Goal: Task Accomplishment & Management: Use online tool/utility

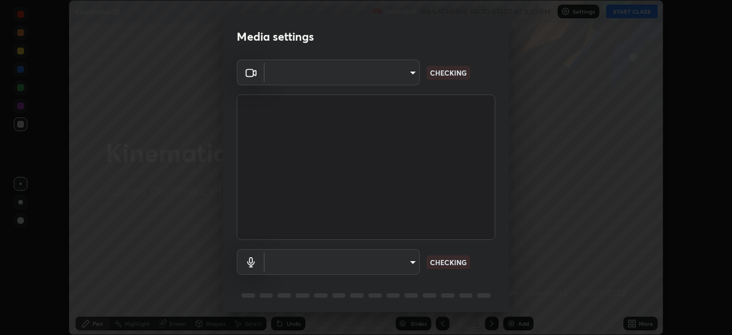
scroll to position [335, 732]
type input "a55de10c023714d1e5a95e3c21491f011bcd167356065166ff1f6cc60e92c39f"
type input "communications"
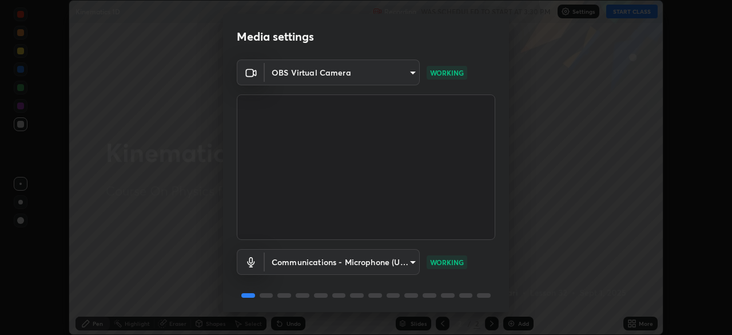
click at [411, 70] on body "Erase all Kinematics 1D Recording WAS SCHEDULED TO START AT 3:30 PM Settings ST…" at bounding box center [366, 167] width 732 height 335
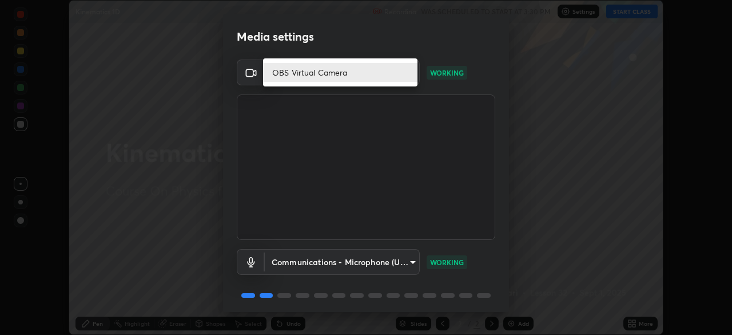
click at [548, 258] on div at bounding box center [366, 167] width 732 height 335
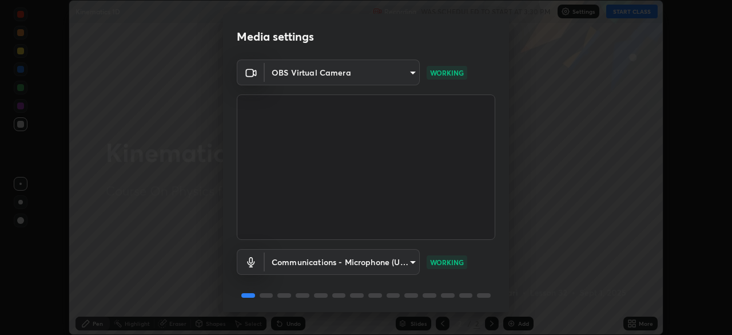
click at [410, 73] on body "Erase all Kinematics 1D Recording WAS SCHEDULED TO START AT 3:30 PM Settings ST…" at bounding box center [366, 167] width 732 height 335
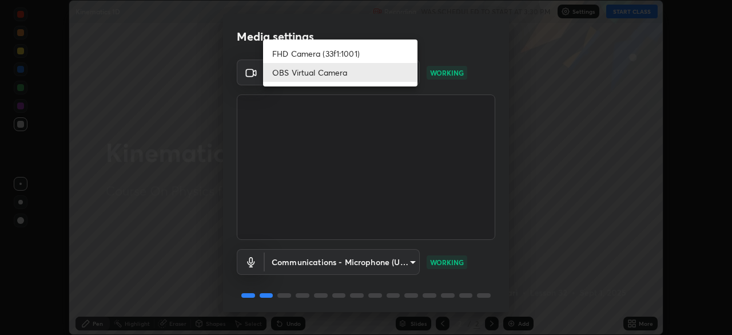
click at [399, 54] on li "FHD Camera (33f1:1001)" at bounding box center [340, 53] width 154 height 19
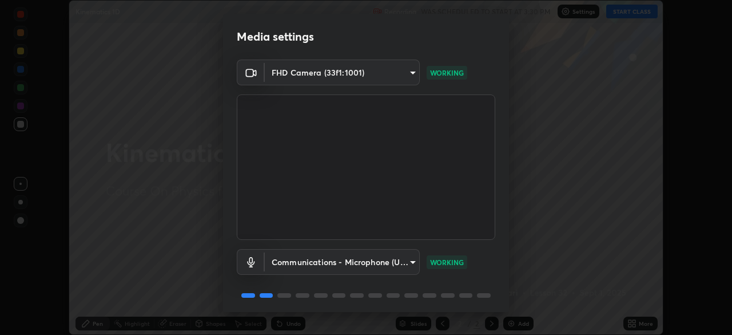
type input "0b0394df5398a873b7d047182dbff5bf8641b4882f7ce2760a0fef017966b62e"
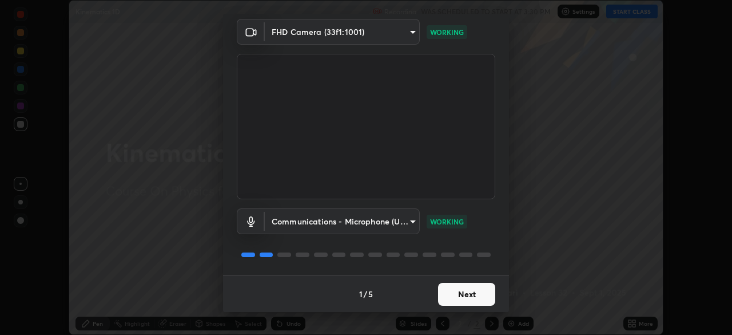
click at [468, 292] on button "Next" at bounding box center [466, 294] width 57 height 23
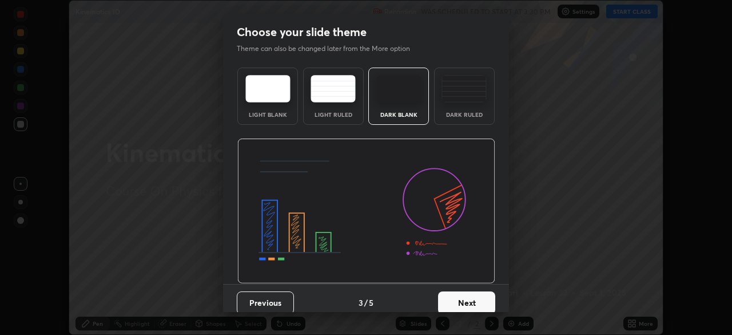
click at [472, 293] on button "Next" at bounding box center [466, 302] width 57 height 23
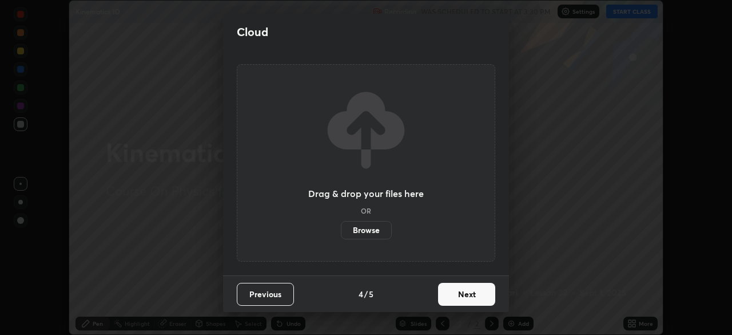
click at [472, 293] on button "Next" at bounding box center [466, 294] width 57 height 23
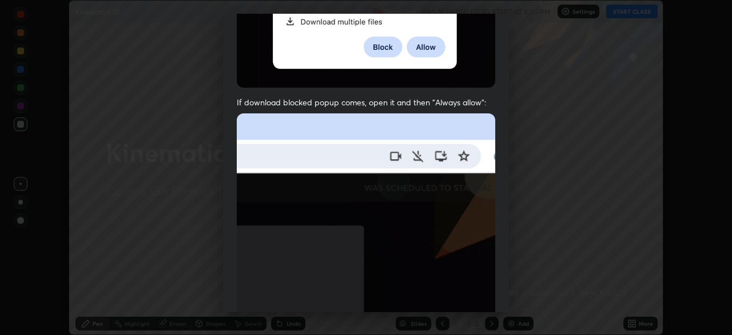
scroll to position [274, 0]
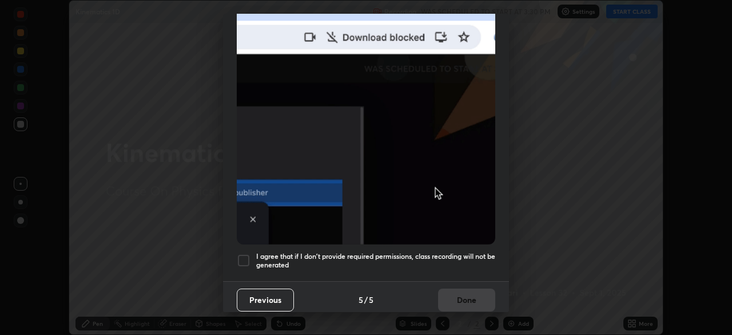
click at [467, 261] on h5 "I agree that if I don't provide required permissions, class recording will not …" at bounding box center [375, 261] width 239 height 18
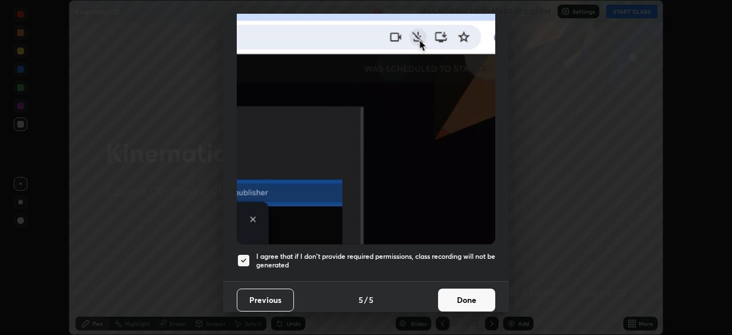
click at [474, 295] on button "Done" at bounding box center [466, 299] width 57 height 23
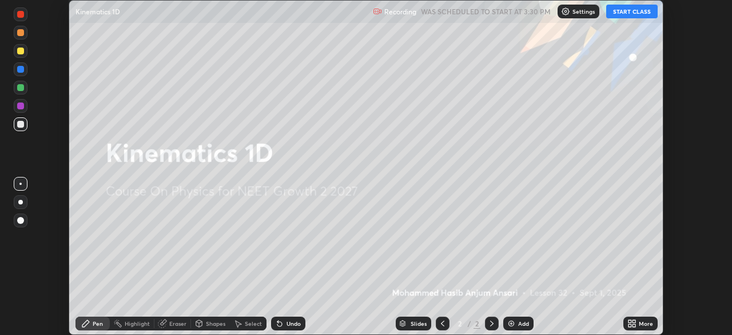
click at [640, 17] on button "START CLASS" at bounding box center [631, 12] width 51 height 14
click at [586, 12] on p "Settings" at bounding box center [589, 12] width 22 height 6
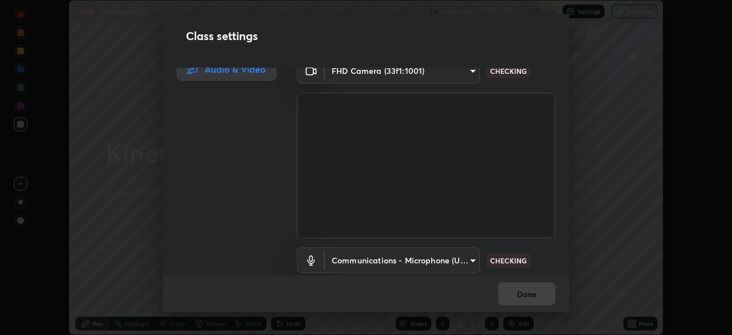
scroll to position [8, 0]
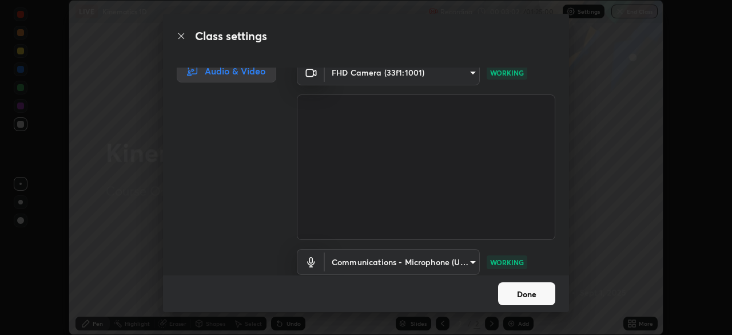
click at [546, 298] on button "Done" at bounding box center [526, 293] width 57 height 23
